Goal: Information Seeking & Learning: Understand process/instructions

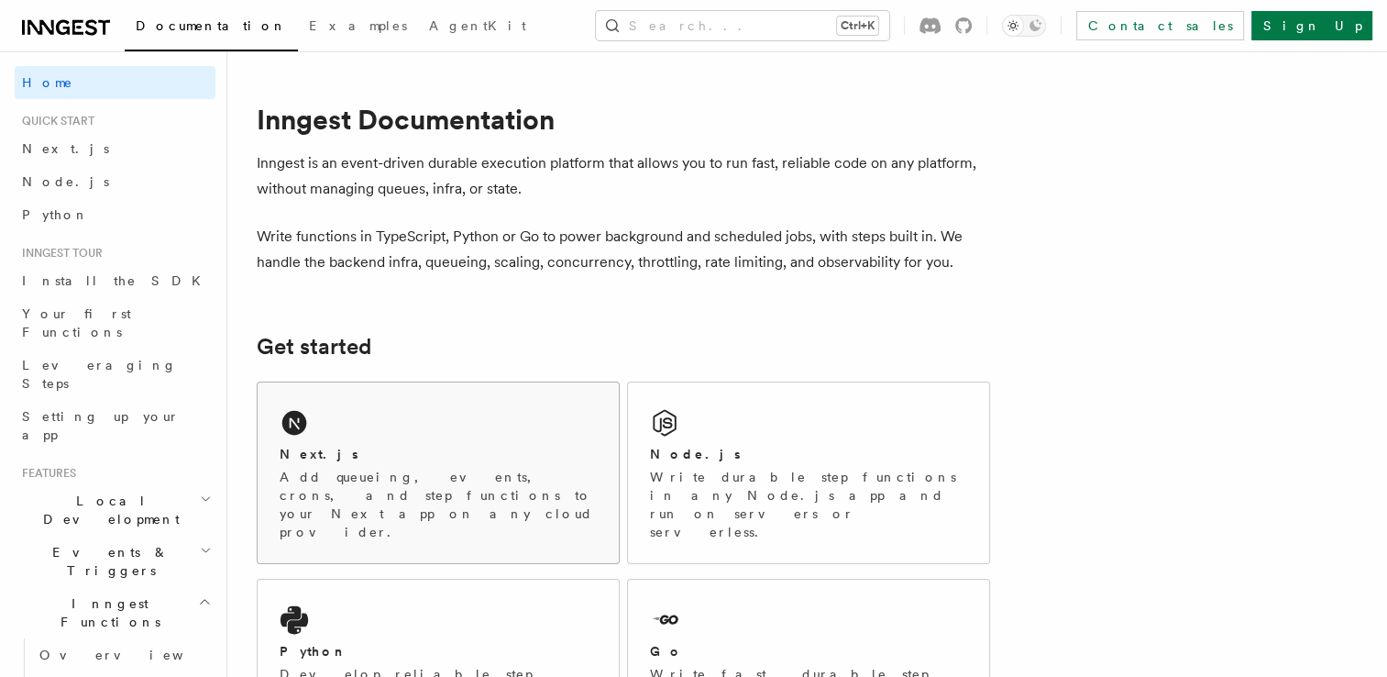
click at [307, 447] on h2 "Next.js" at bounding box center [319, 454] width 79 height 18
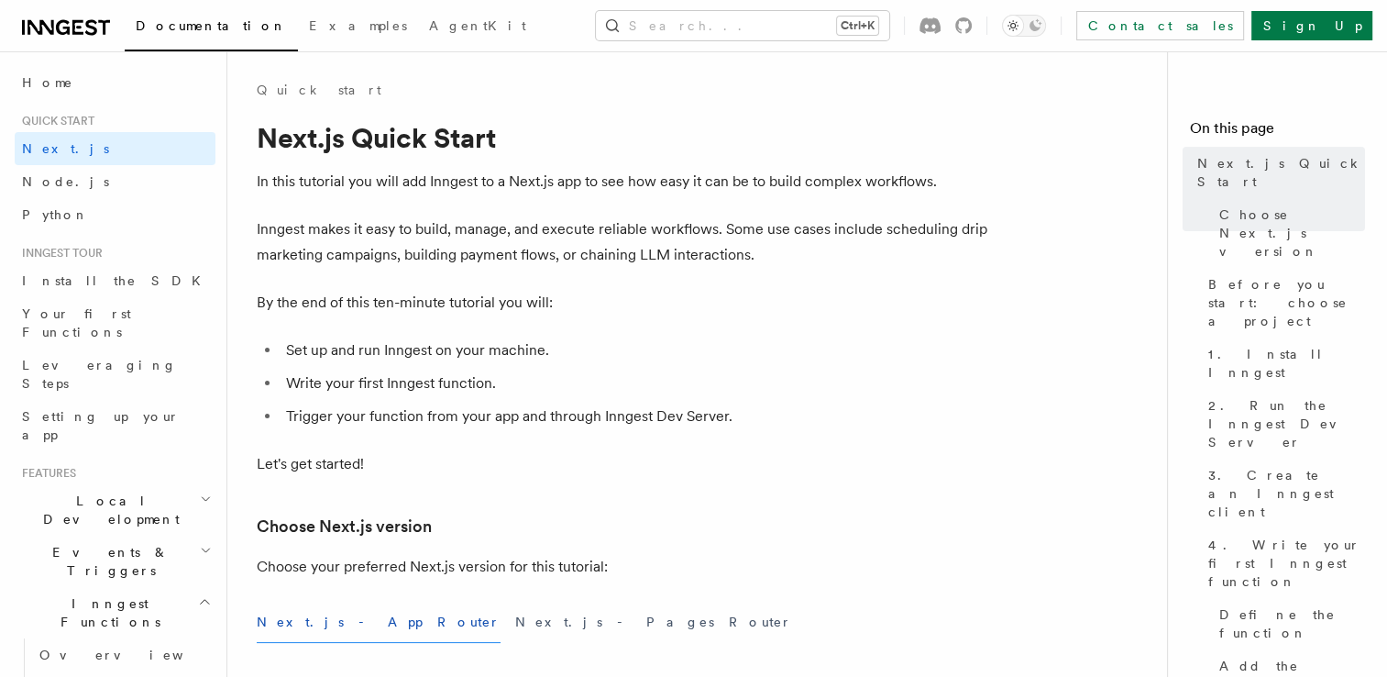
click at [330, 620] on button "Next.js - App Router" at bounding box center [379, 621] width 244 height 41
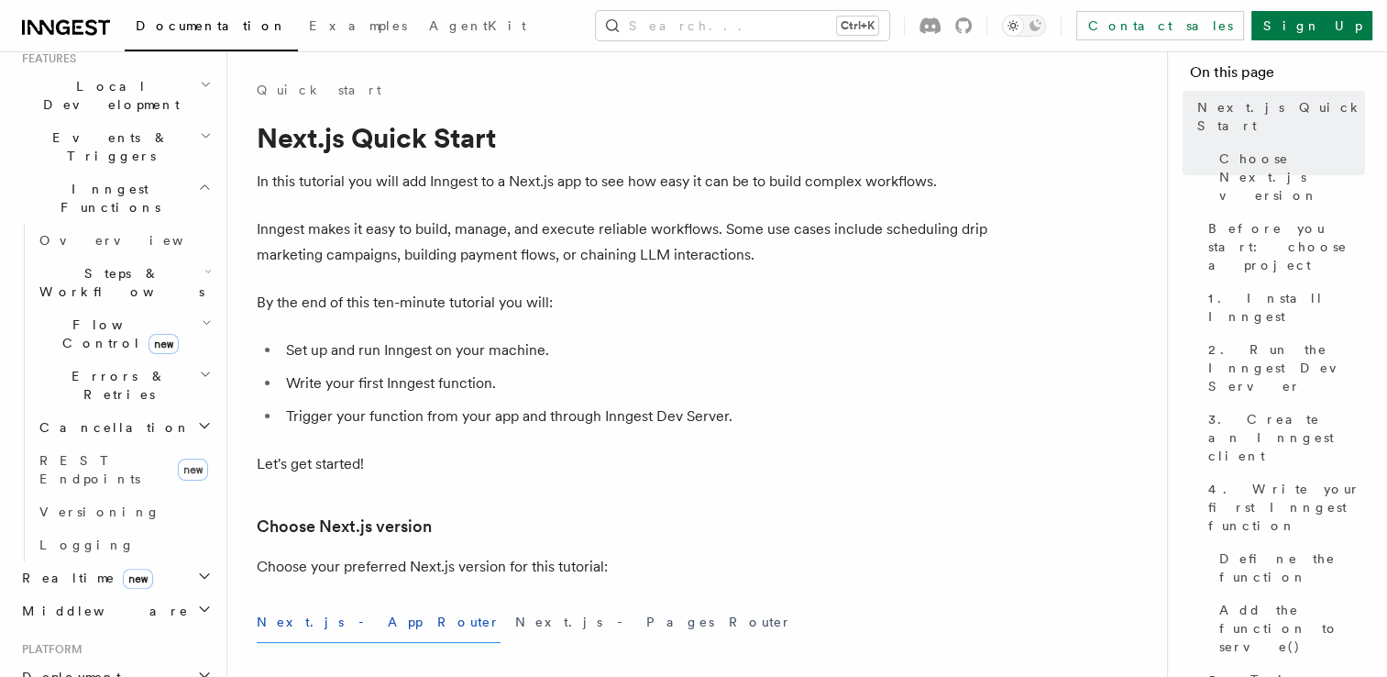
scroll to position [433, 0]
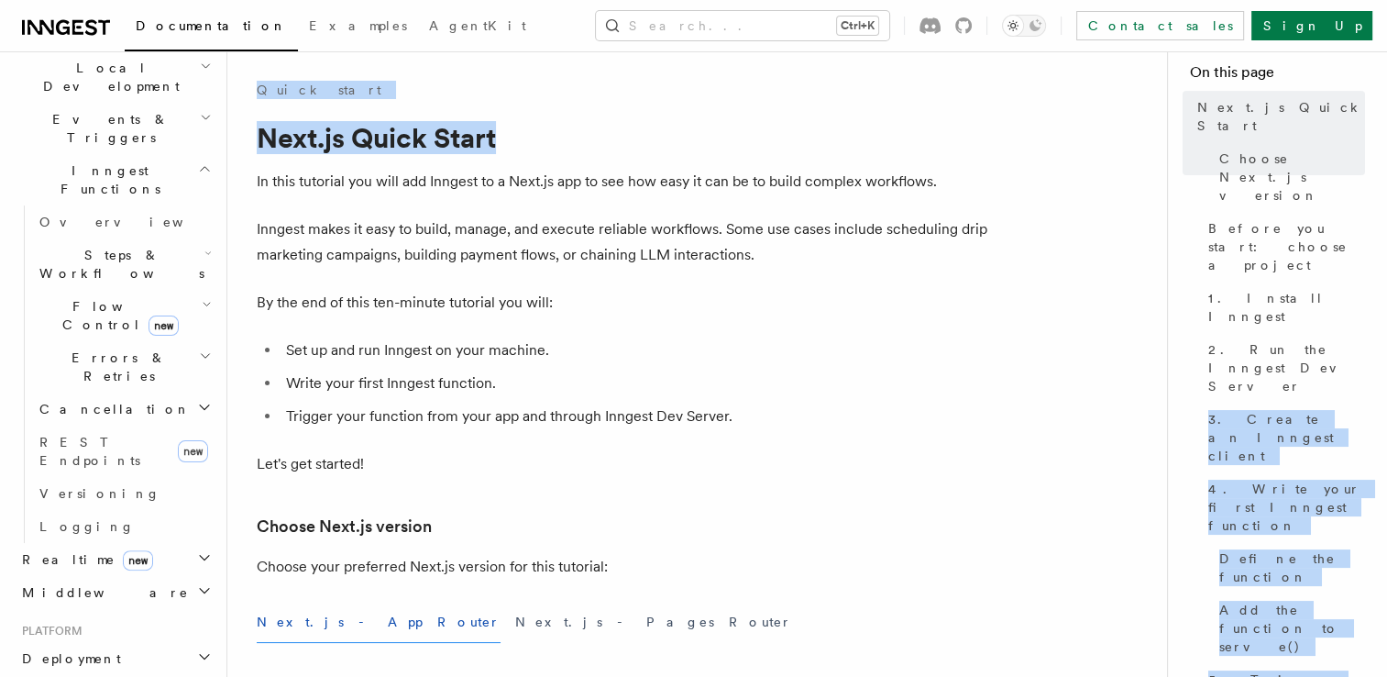
drag, startPoint x: 1162, startPoint y: 123, endPoint x: 1165, endPoint y: 310, distance: 187.0
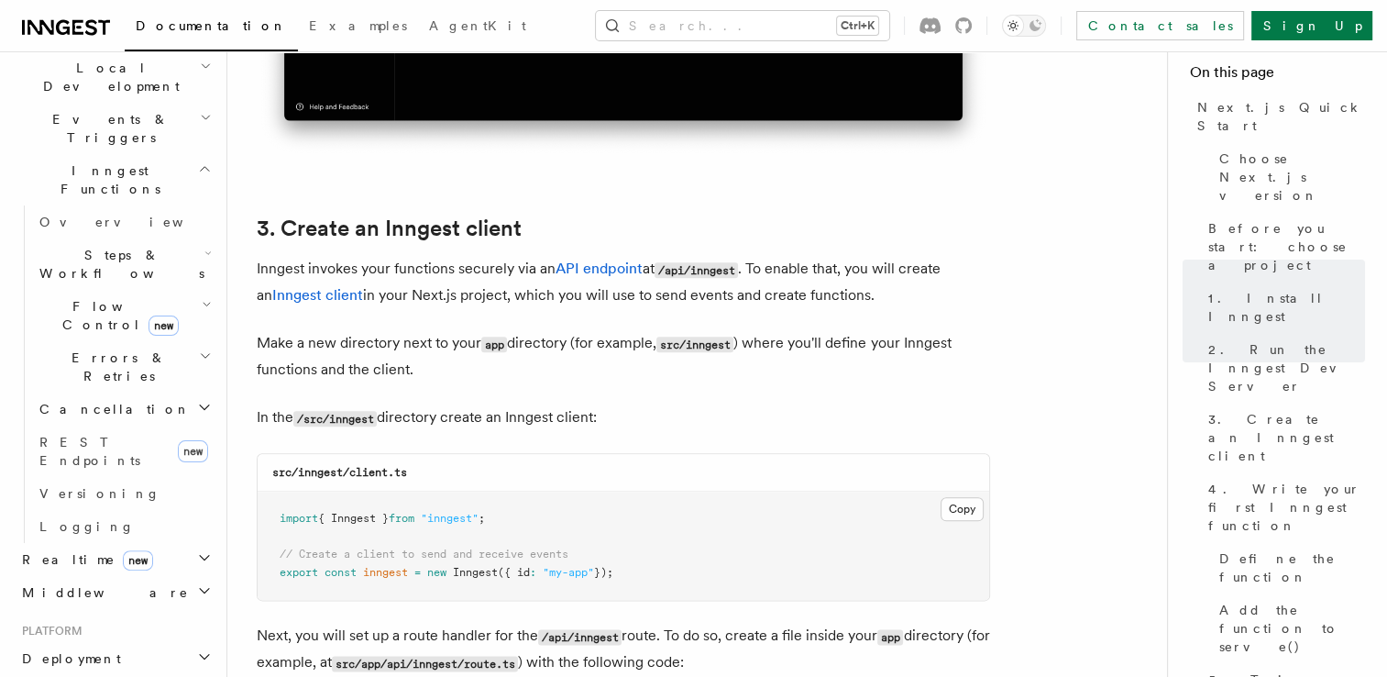
scroll to position [2054, 0]
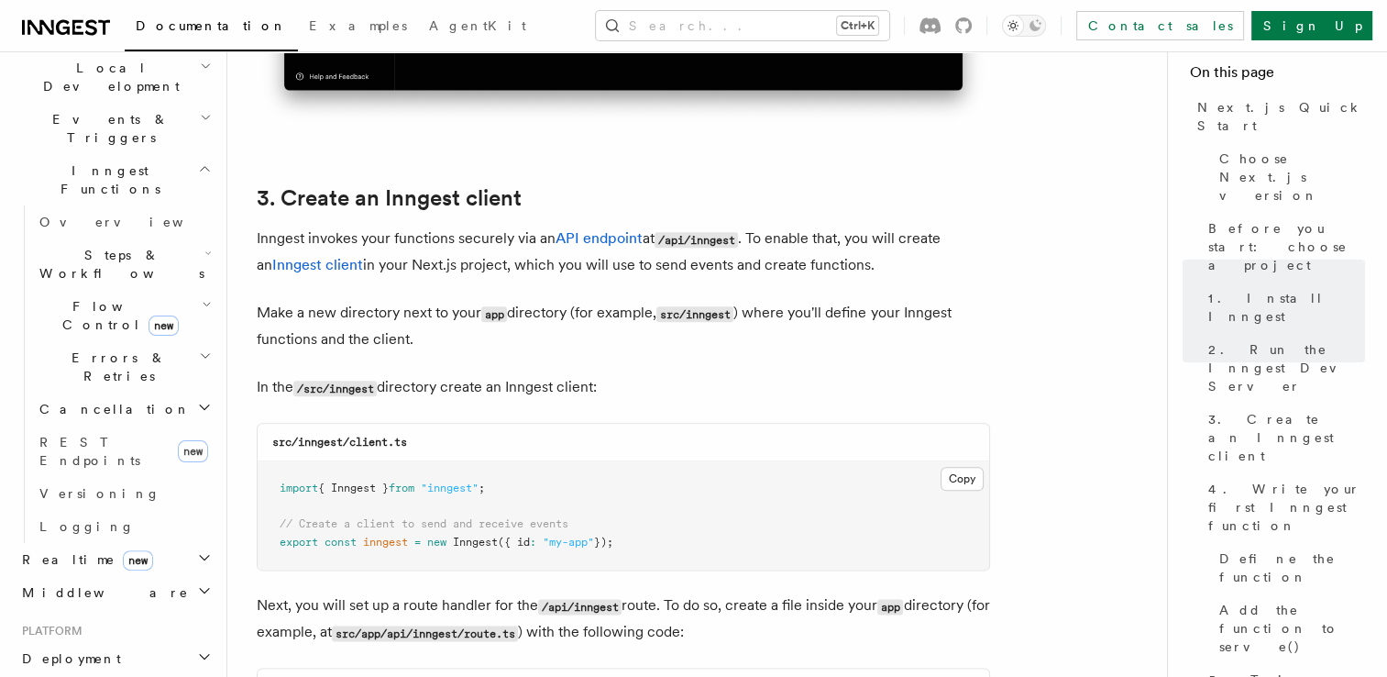
drag, startPoint x: 279, startPoint y: 482, endPoint x: 653, endPoint y: 556, distance: 381.3
click at [653, 556] on pre "import { Inngest } from "inngest" ; // Create a client to send and receive even…" at bounding box center [624, 515] width 732 height 108
copy code "import { Inngest } from "inngest" ; // Create a client to send and receive even…"
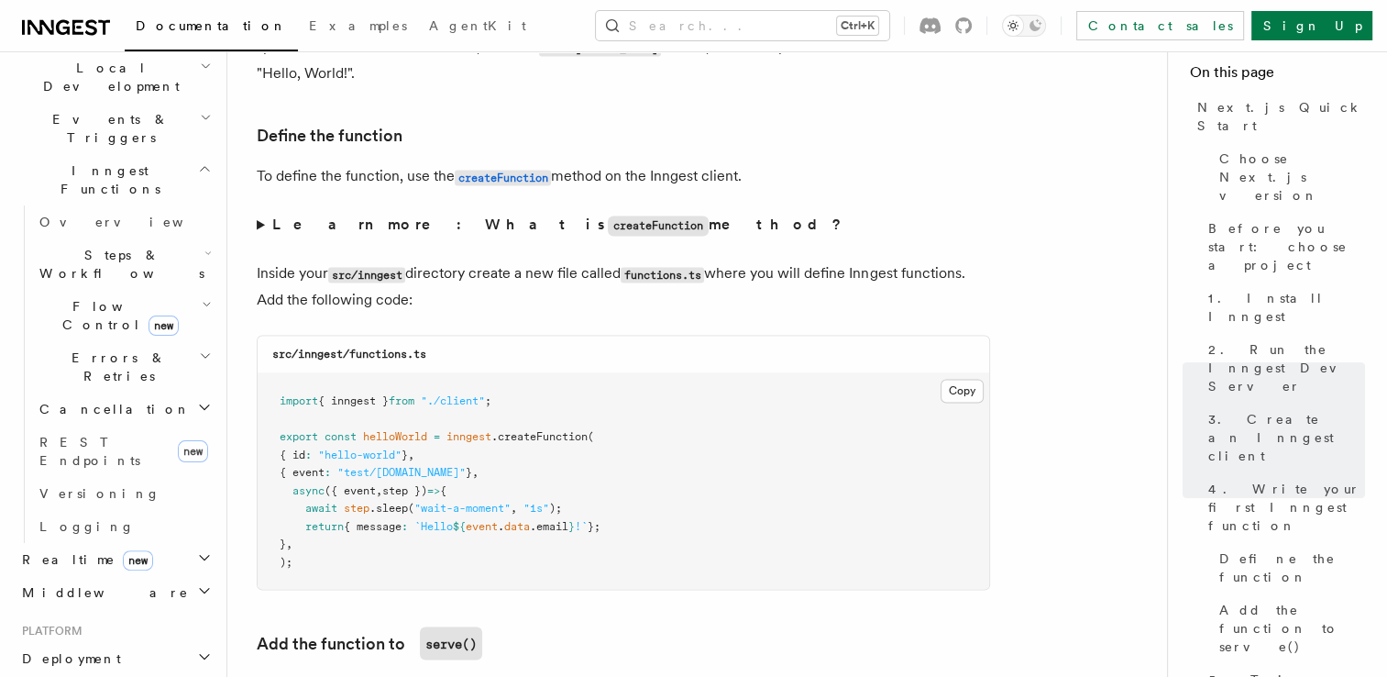
scroll to position [3081, 0]
